Goal: Find specific page/section

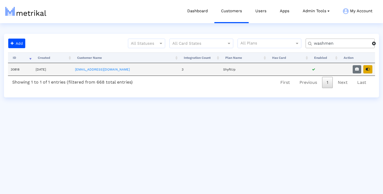
click at [371, 70] on button "button" at bounding box center [367, 69] width 9 height 8
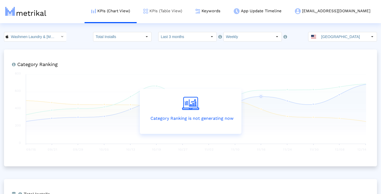
click at [183, 12] on link "KPIs (Table View)" at bounding box center [163, 11] width 52 height 22
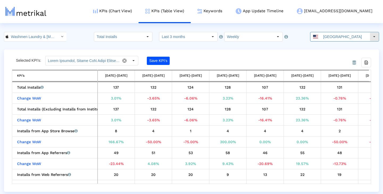
click at [336, 35] on input "United States" at bounding box center [345, 36] width 49 height 9
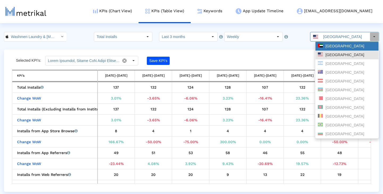
click at [341, 48] on div "United Arab Emirates" at bounding box center [347, 46] width 58 height 5
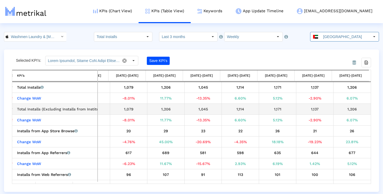
scroll to position [0, 213]
